Goal: Transaction & Acquisition: Purchase product/service

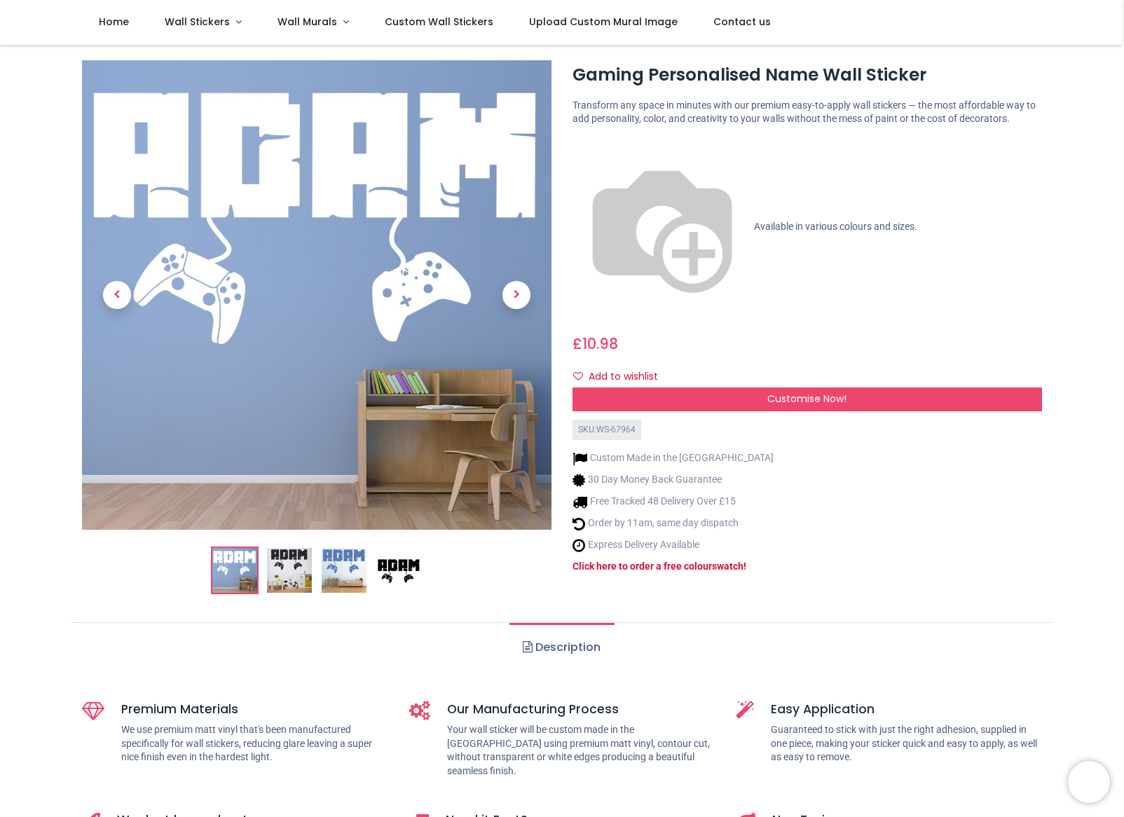
scroll to position [12, 0]
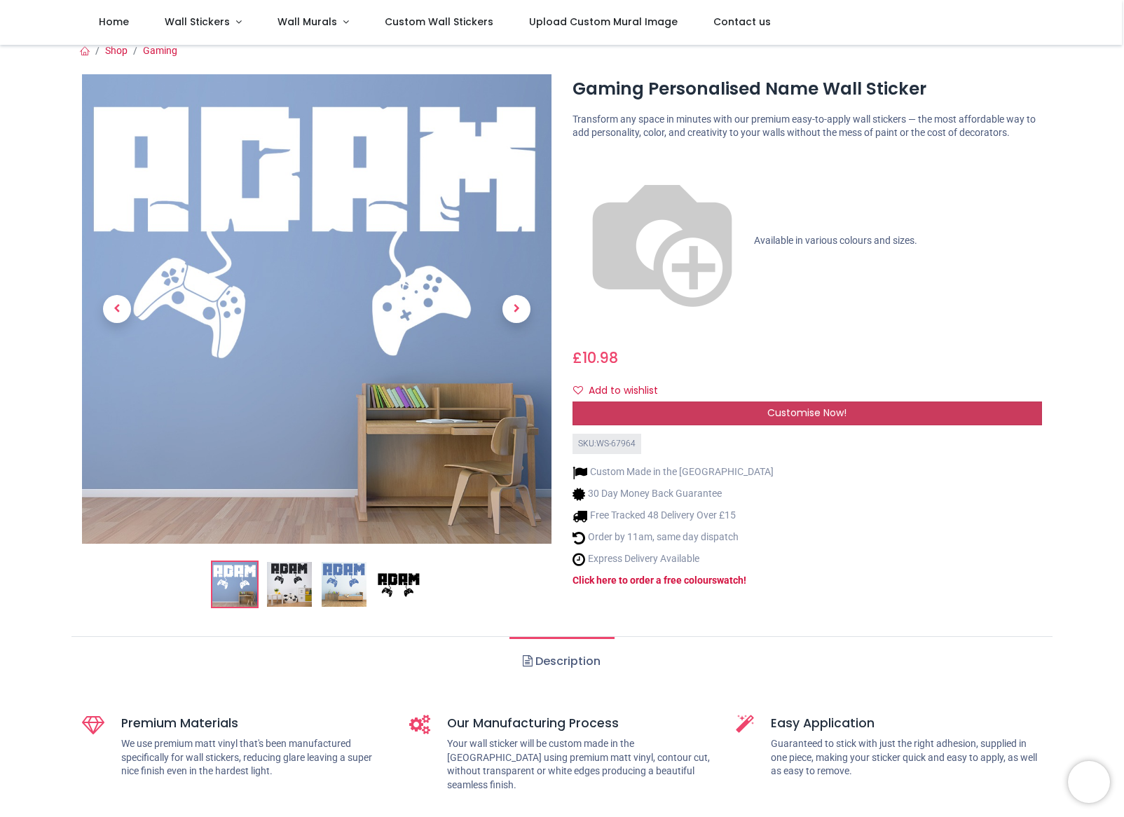
click at [719, 402] on div "Customise Now!" at bounding box center [808, 414] width 470 height 24
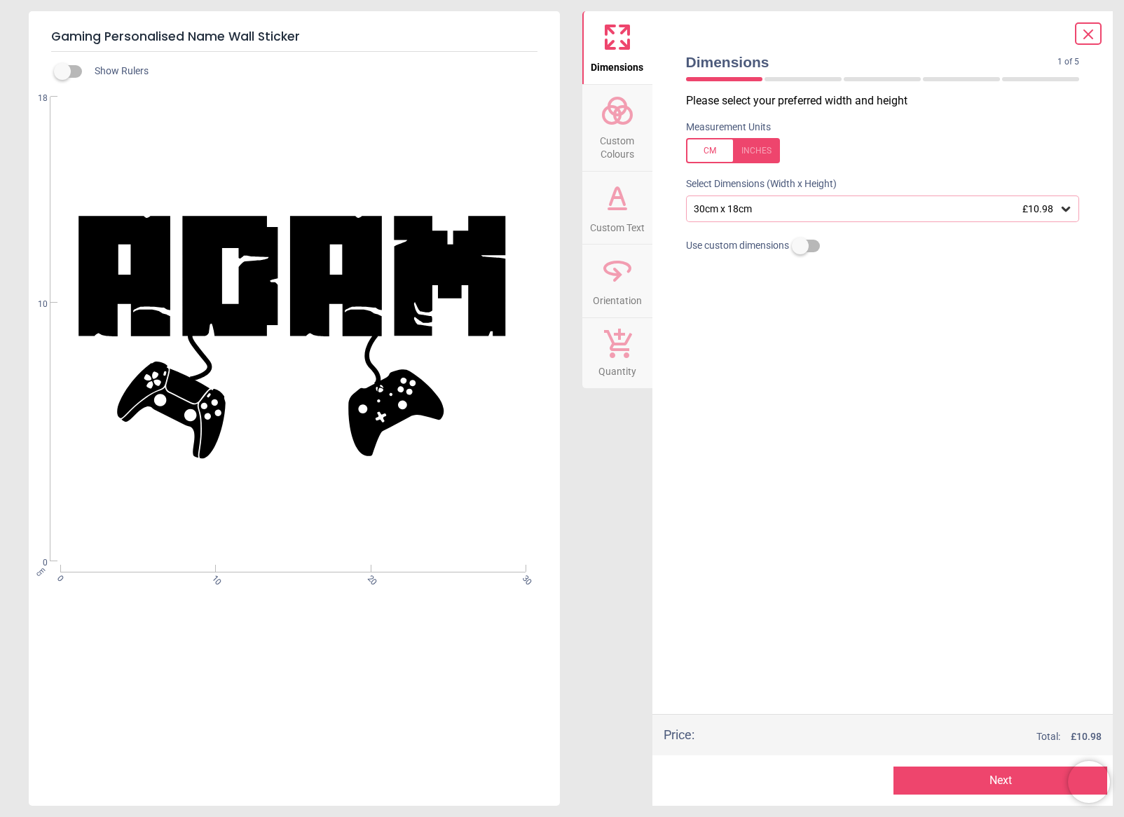
click at [495, 275] on div "Created with Snap null" at bounding box center [293, 329] width 528 height 465
click at [941, 782] on button "Next" at bounding box center [1001, 781] width 214 height 28
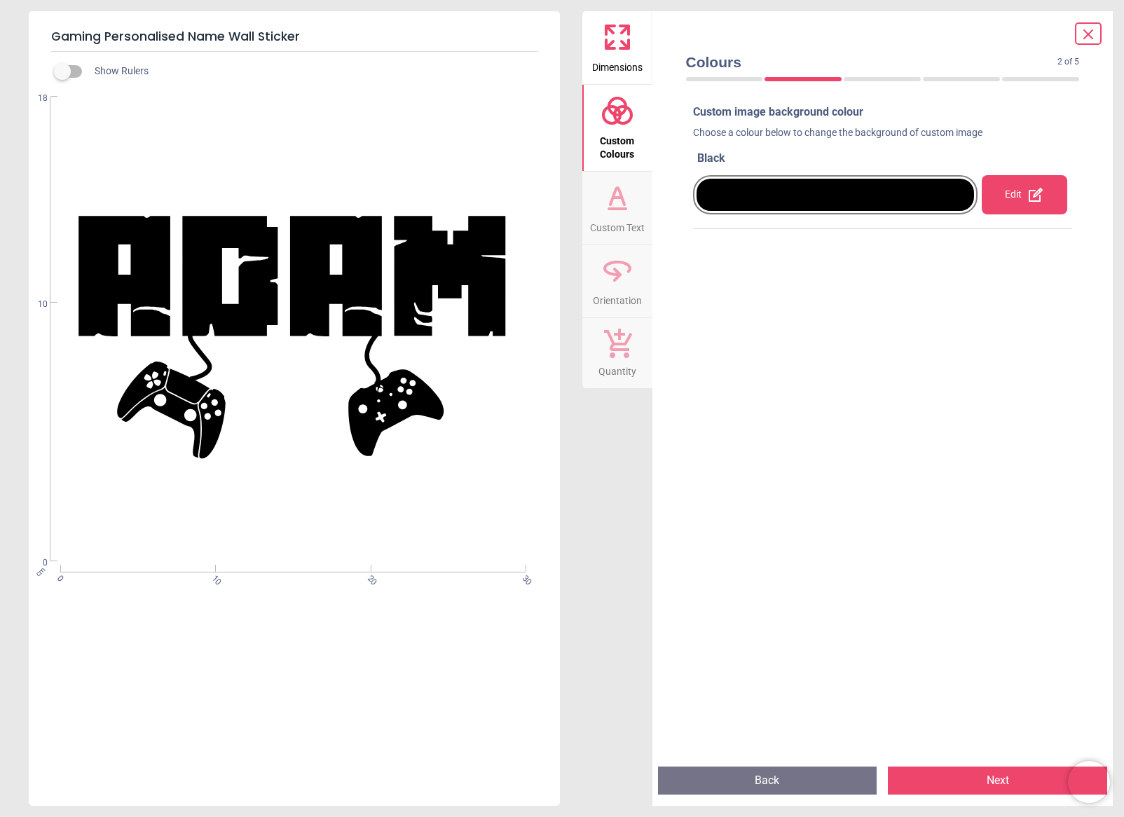
click at [936, 781] on button "Next" at bounding box center [997, 781] width 219 height 28
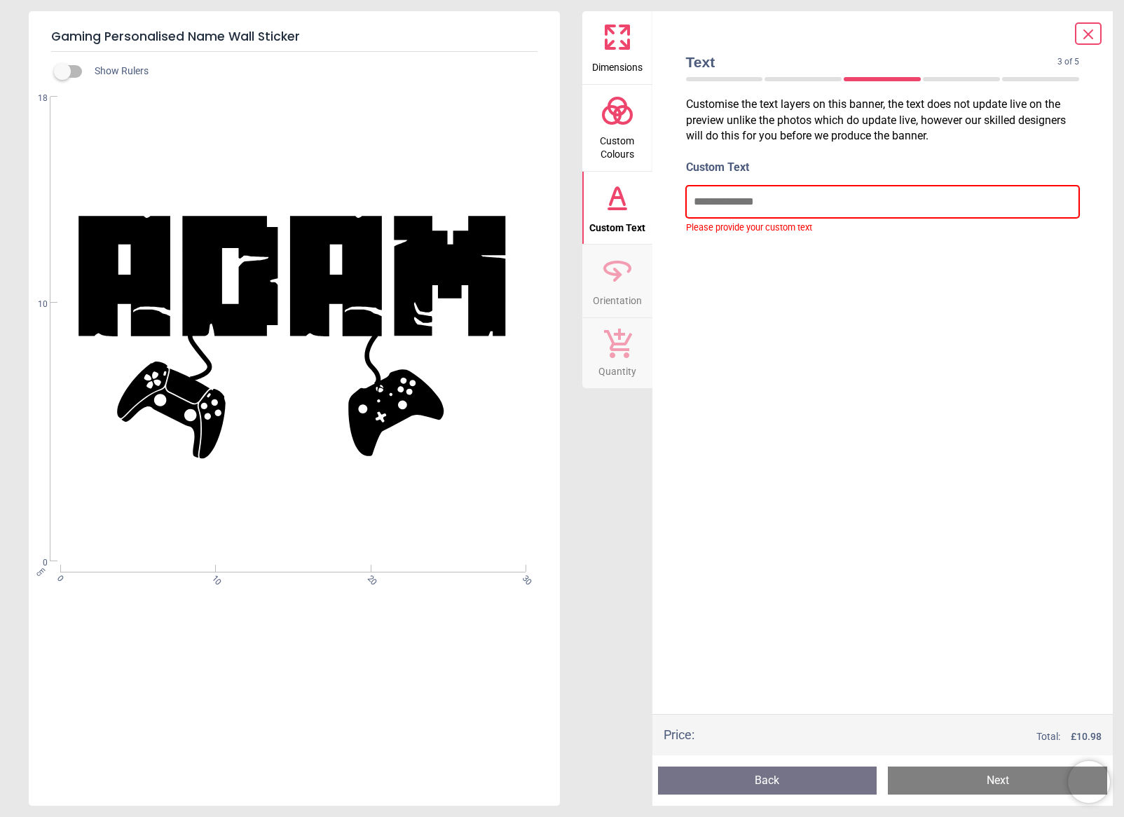
click at [762, 208] on input "text" at bounding box center [883, 202] width 394 height 32
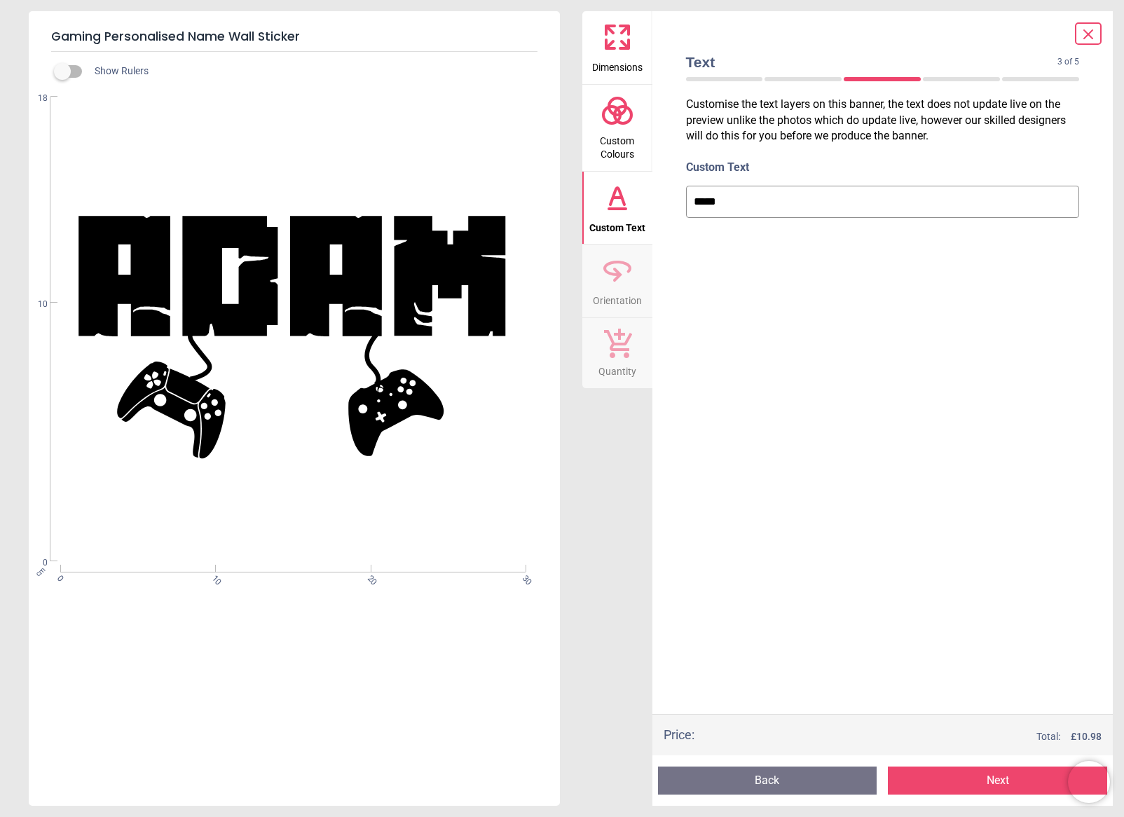
type input "*****"
click at [950, 791] on button "Next" at bounding box center [997, 781] width 219 height 28
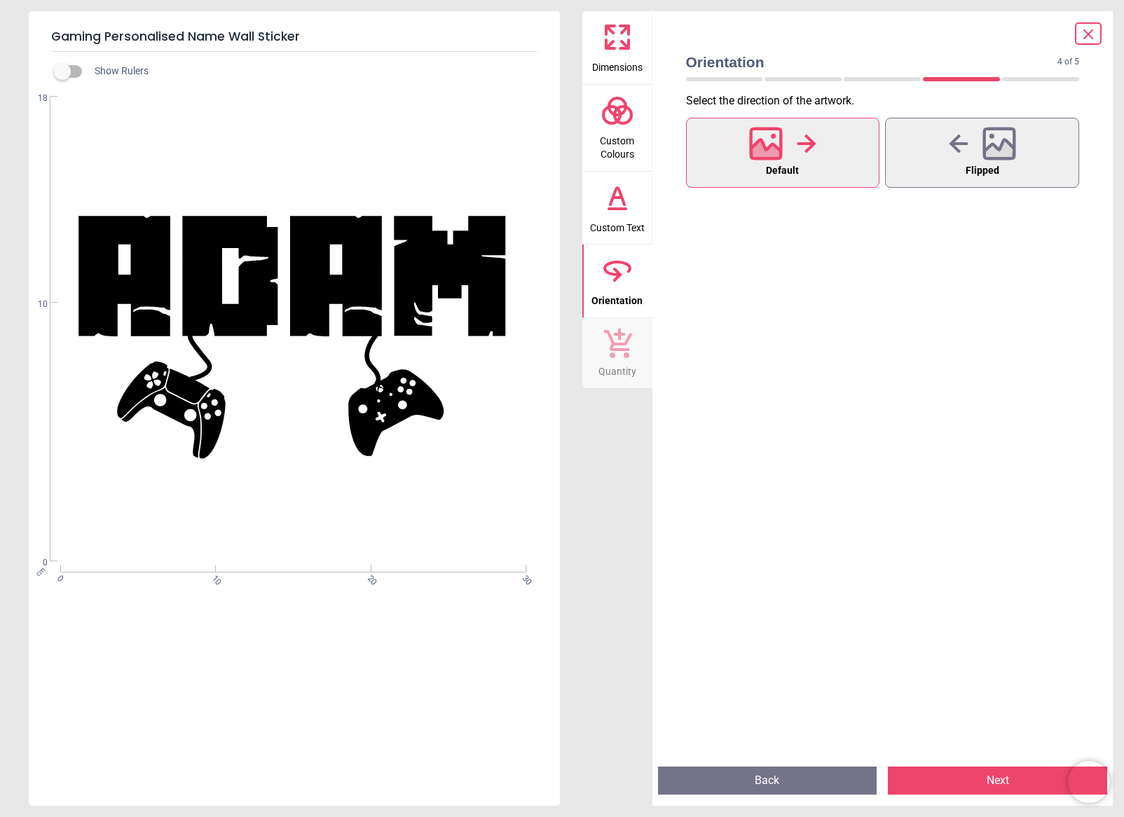
click at [960, 782] on button "Next" at bounding box center [997, 781] width 219 height 28
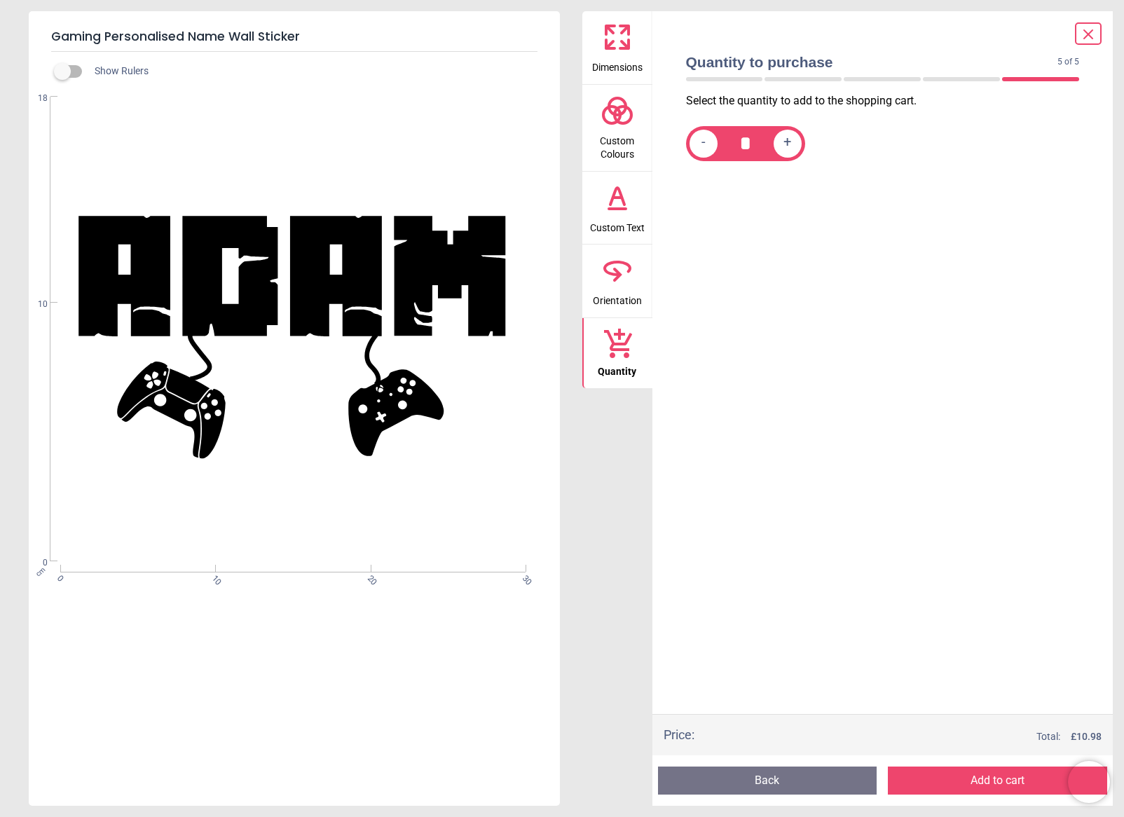
click at [946, 786] on button "Add to cart" at bounding box center [997, 781] width 219 height 28
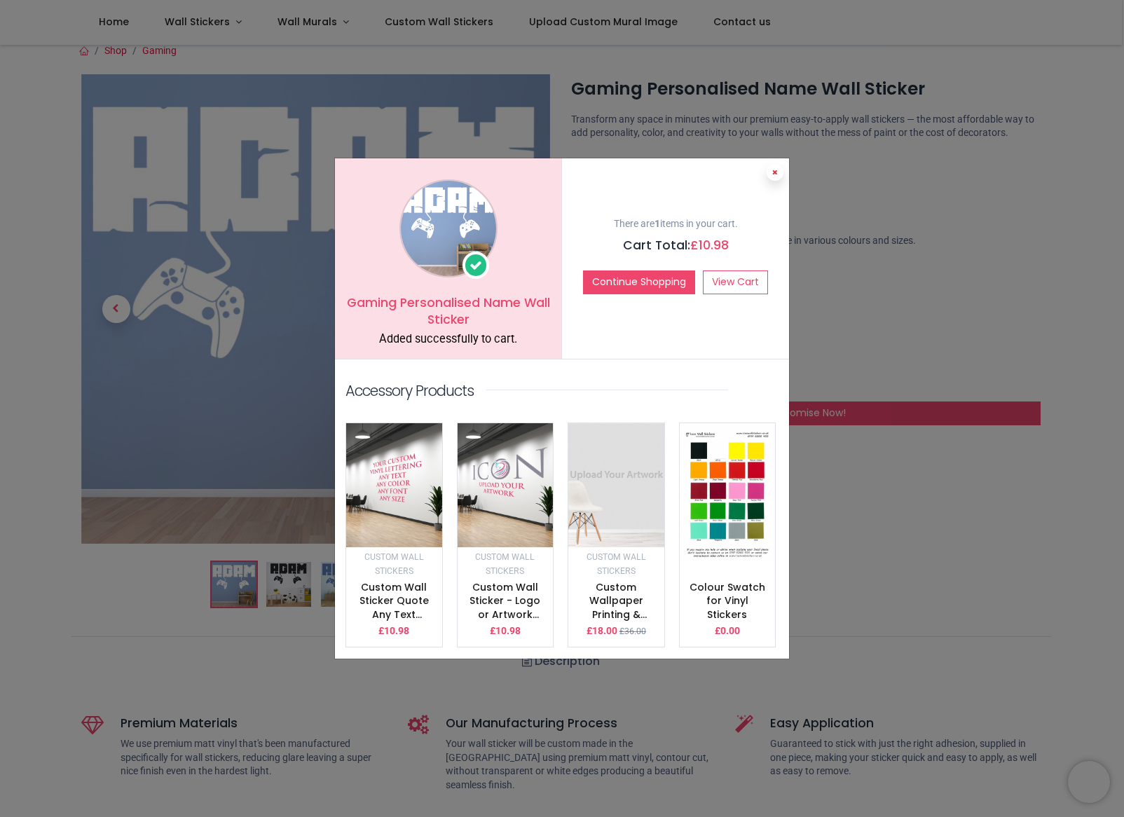
click at [777, 176] on icon at bounding box center [775, 172] width 6 height 7
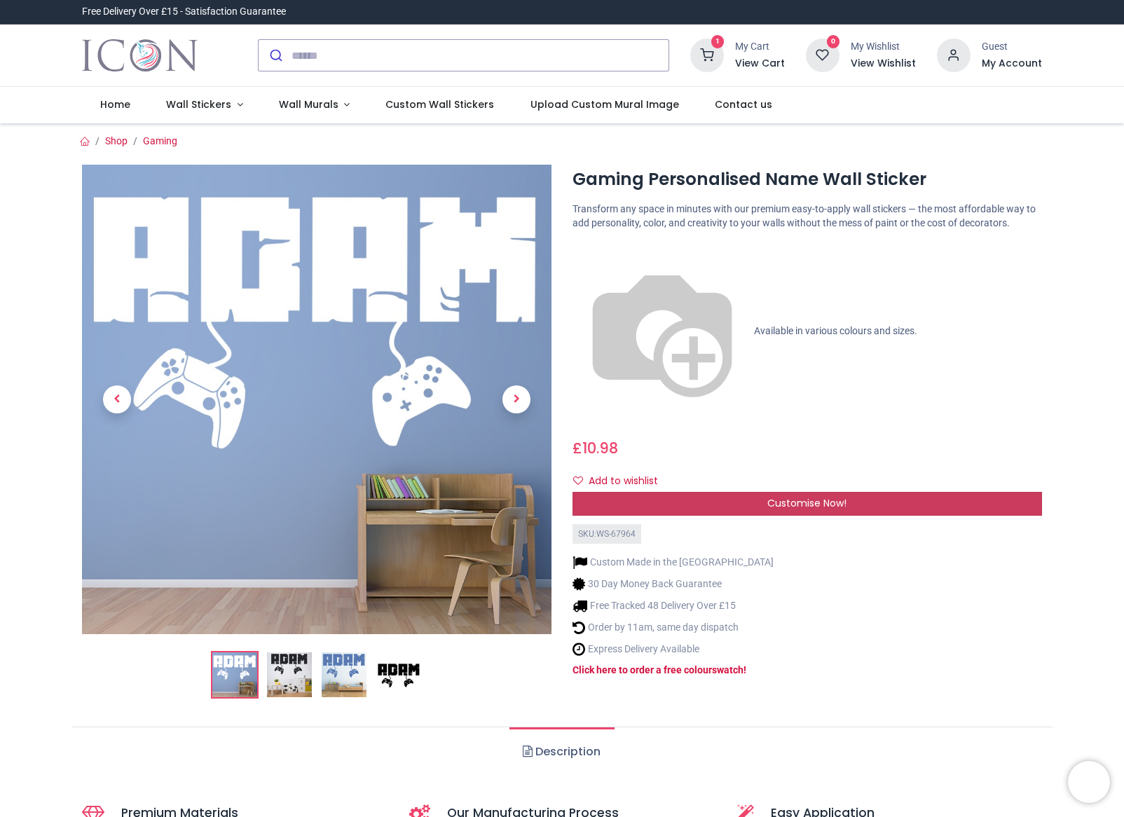
scroll to position [0, 0]
click at [402, 691] on img at bounding box center [398, 675] width 45 height 45
